Goal: Information Seeking & Learning: Learn about a topic

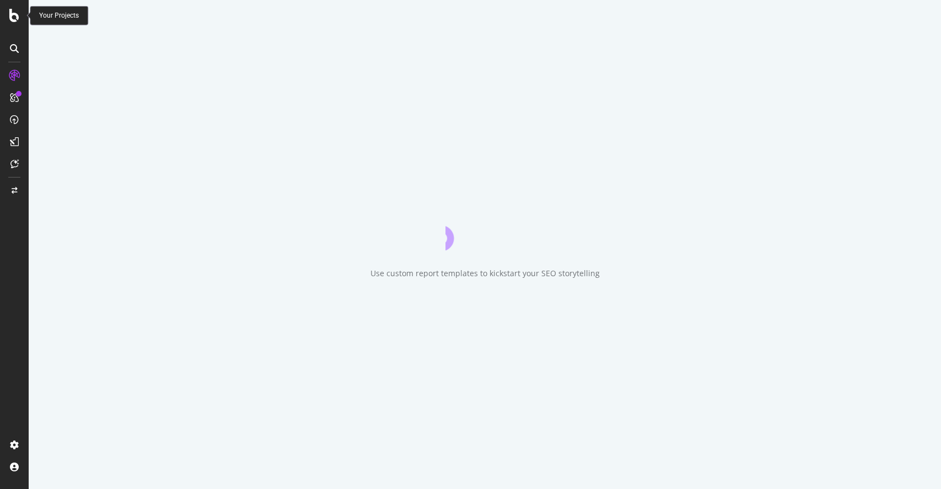
click at [15, 13] on icon at bounding box center [14, 15] width 10 height 13
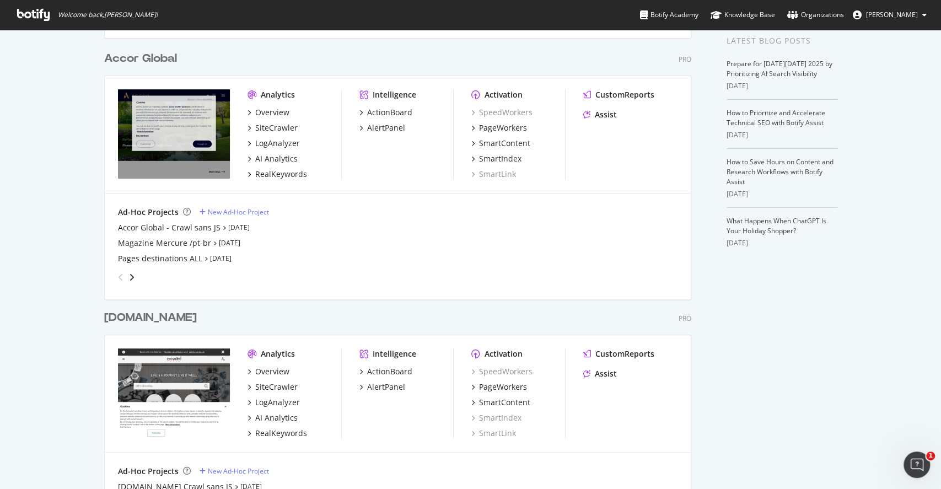
scroll to position [171, 0]
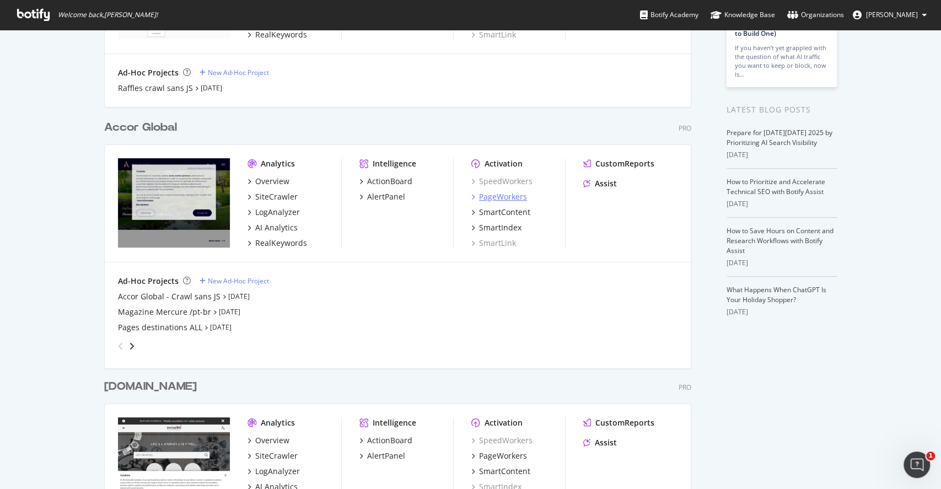
click at [488, 198] on div "PageWorkers" at bounding box center [503, 196] width 48 height 11
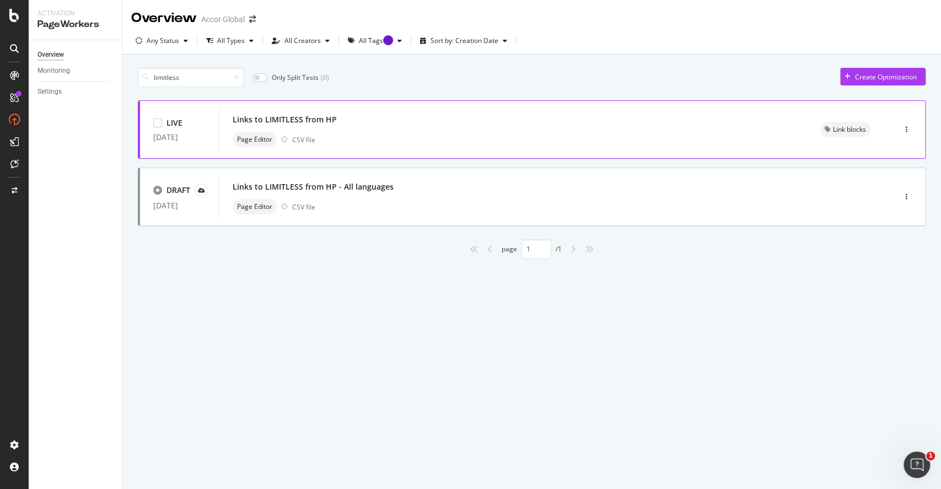
click at [470, 126] on div "Links to LIMITLESS from HP" at bounding box center [513, 119] width 561 height 15
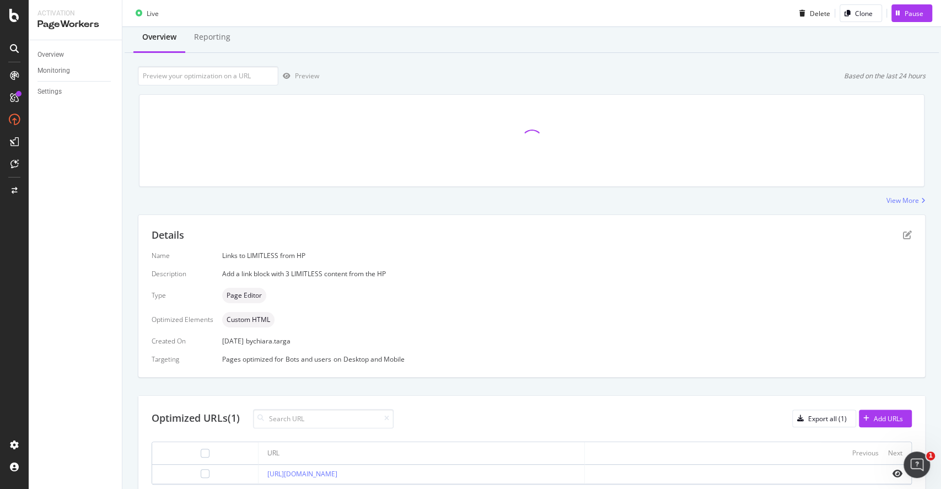
scroll to position [78, 0]
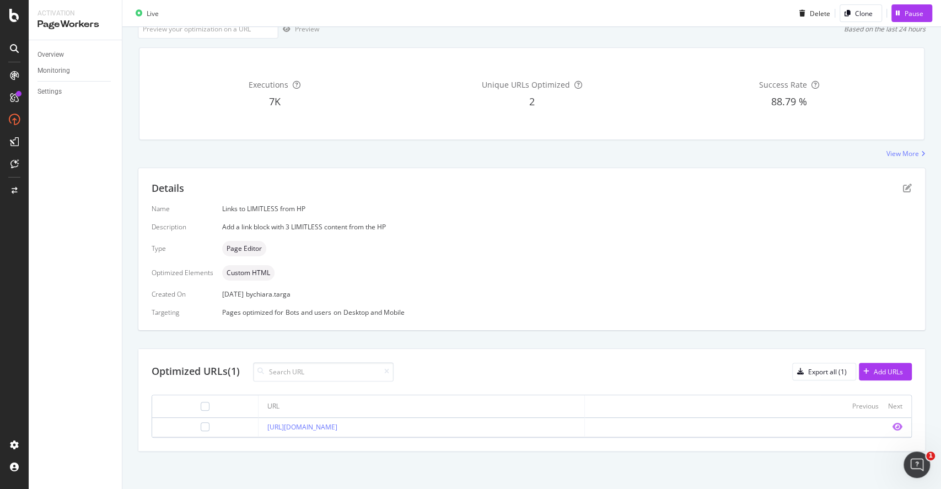
click at [892, 423] on icon "eye" at bounding box center [897, 426] width 10 height 9
